Goal: Information Seeking & Learning: Find specific fact

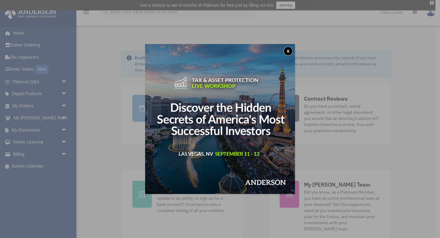
click at [286, 51] on button "x" at bounding box center [287, 50] width 9 height 9
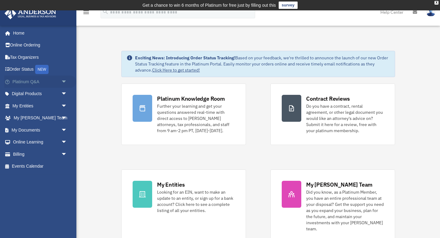
click at [63, 82] on span "arrow_drop_down" at bounding box center [67, 81] width 12 height 13
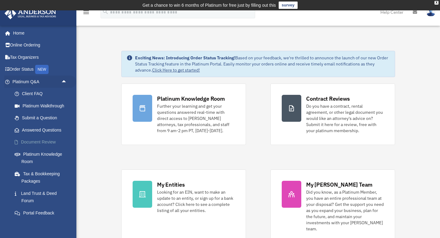
click at [49, 138] on link "Document Review" at bounding box center [43, 142] width 68 height 12
click at [42, 141] on link "Document Review" at bounding box center [43, 142] width 68 height 12
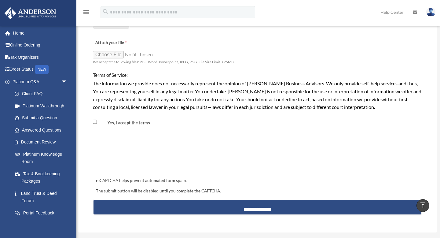
scroll to position [529, 0]
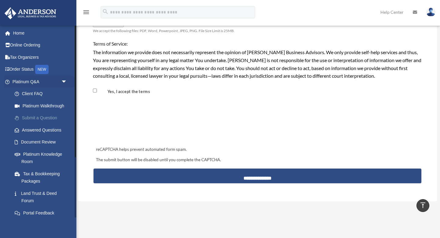
click at [42, 113] on link "Submit a Question" at bounding box center [43, 118] width 68 height 12
click at [45, 127] on link "Answered Questions" at bounding box center [43, 130] width 68 height 12
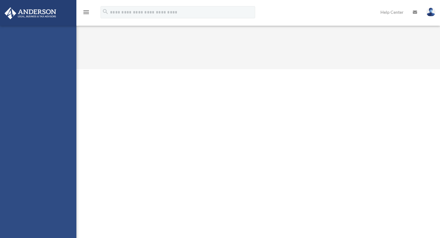
click at [46, 128] on div "[EMAIL_ADDRESS][DOMAIN_NAME] Sign Out [EMAIL_ADDRESS][DOMAIN_NAME] Home Online …" at bounding box center [38, 145] width 76 height 238
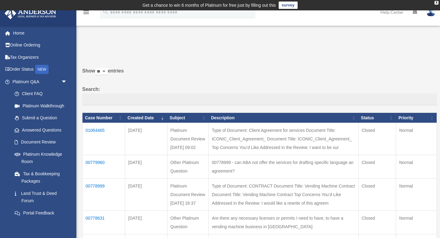
click at [102, 126] on td "01064465" at bounding box center [103, 139] width 43 height 32
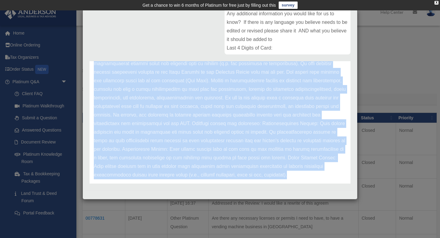
scroll to position [137, 0]
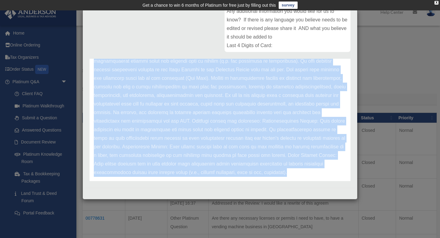
copy p "Thank you for submitting your document for review. Please find our feedback out…"
drag, startPoint x: 93, startPoint y: 95, endPoint x: 334, endPoint y: 166, distance: 251.0
click at [334, 166] on div "Update date : 08-08-2025" at bounding box center [219, 26] width 261 height 325
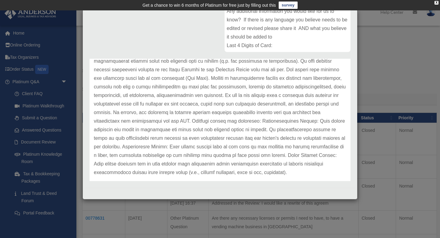
click at [169, 74] on p at bounding box center [220, 26] width 252 height 299
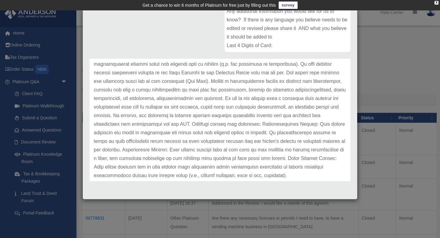
scroll to position [212, 0]
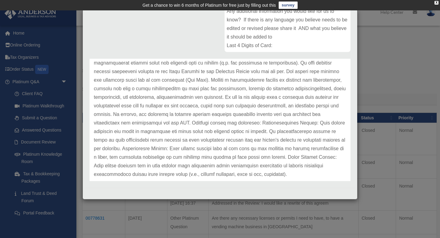
click at [106, 122] on p at bounding box center [220, 28] width 252 height 299
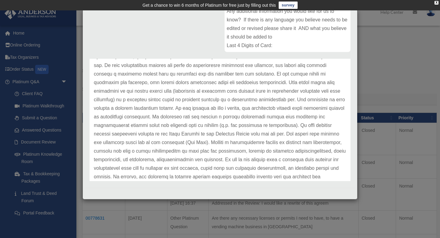
scroll to position [148, 0]
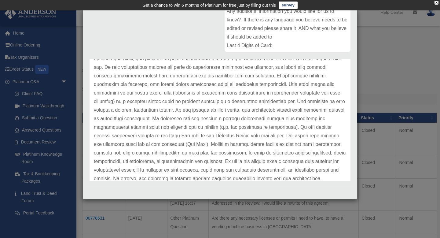
click at [406, 117] on div "Case Detail × Platinum Document Review 08/03/2025 09:02 Case Number 01064465 Cr…" at bounding box center [220, 119] width 440 height 238
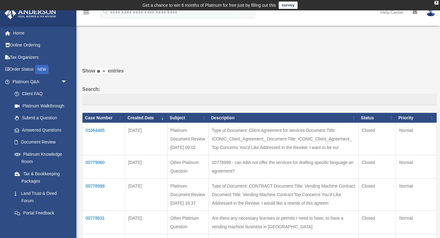
click at [274, 148] on td "Type of Document: Client Agreement for services Document Title: ICONIC_Client_A…" at bounding box center [284, 139] width 150 height 32
click at [95, 128] on td "01064465" at bounding box center [103, 139] width 43 height 32
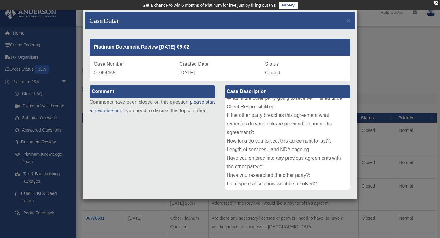
scroll to position [109, 0]
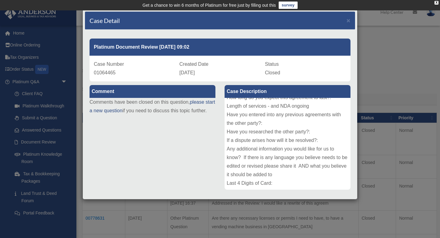
click at [214, 217] on div "Case Detail × Platinum Document Review 08/03/2025 09:02 Case Number 01064465 Cr…" at bounding box center [220, 119] width 440 height 238
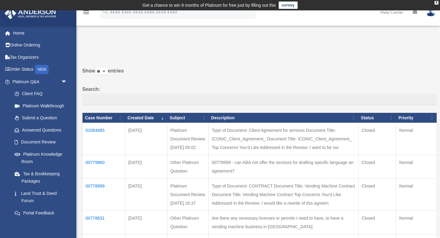
click at [100, 128] on td "01064465" at bounding box center [103, 139] width 43 height 32
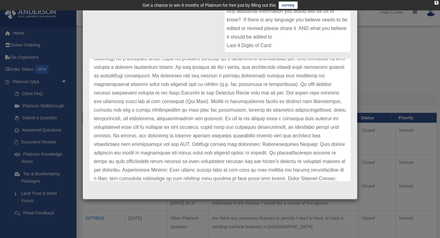
scroll to position [192, 0]
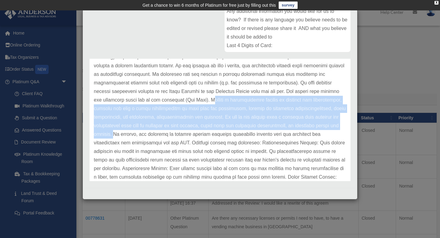
drag, startPoint x: 276, startPoint y: 89, endPoint x: 203, endPoint y: 125, distance: 80.9
click at [203, 125] on p at bounding box center [220, 48] width 252 height 299
copy p "ithout a comprehensive outline of services and expectations, clients may have a…"
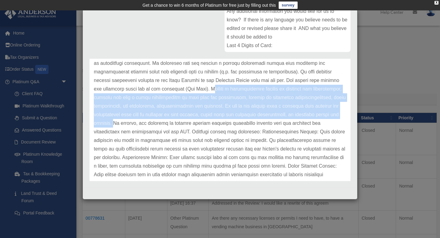
scroll to position [210, 0]
